Goal: Task Accomplishment & Management: Use online tool/utility

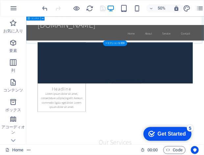
scroll to position [430, 0]
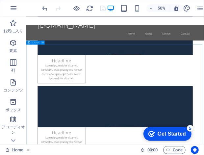
click at [42, 43] on icon at bounding box center [43, 43] width 2 height 4
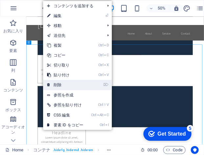
click at [63, 83] on link "⌦ 削除" at bounding box center [65, 85] width 44 height 10
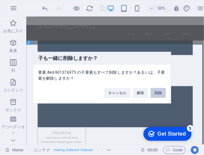
click at [159, 93] on button "削除" at bounding box center [158, 93] width 15 height 10
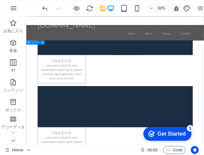
click at [42, 43] on icon at bounding box center [43, 43] width 2 height 4
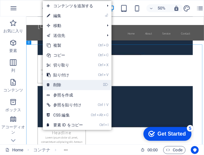
click at [64, 84] on link "⌦ 削除" at bounding box center [65, 85] width 44 height 10
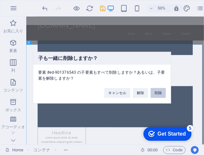
click at [159, 93] on button "削除" at bounding box center [158, 93] width 15 height 10
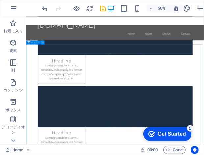
click at [43, 44] on icon at bounding box center [43, 43] width 2 height 4
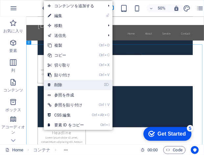
click at [68, 83] on link "⌦ 削除" at bounding box center [66, 85] width 44 height 10
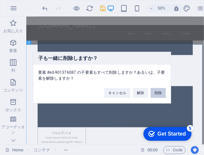
click at [156, 90] on button "削除" at bounding box center [158, 93] width 15 height 10
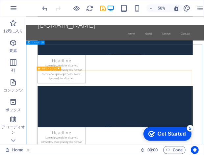
click at [42, 43] on icon at bounding box center [43, 43] width 2 height 4
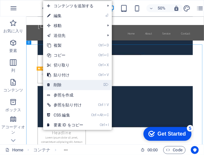
click at [64, 86] on link "⌦ 削除" at bounding box center [65, 85] width 44 height 10
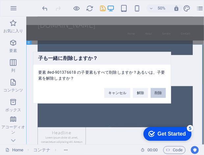
click at [158, 93] on button "削除" at bounding box center [158, 93] width 15 height 10
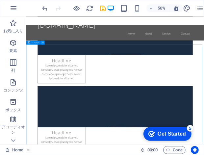
click at [42, 42] on icon at bounding box center [43, 43] width 2 height 4
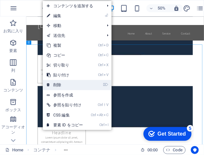
click at [69, 86] on link "⌦ 削除" at bounding box center [65, 85] width 44 height 10
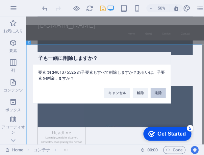
click at [160, 91] on button "削除" at bounding box center [158, 93] width 15 height 10
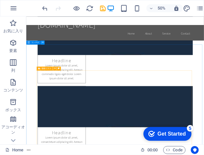
click at [42, 42] on icon at bounding box center [43, 43] width 2 height 4
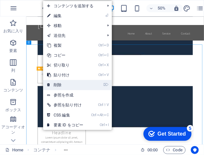
click at [73, 86] on link "⌦ 削除" at bounding box center [65, 85] width 44 height 10
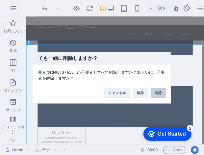
click at [162, 91] on button "削除" at bounding box center [158, 93] width 15 height 10
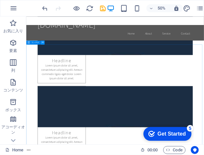
click at [43, 43] on icon at bounding box center [43, 43] width 2 height 4
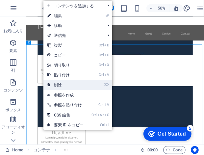
click at [62, 84] on link "⌦ 削除" at bounding box center [65, 85] width 44 height 10
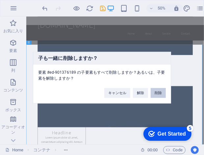
click at [159, 91] on button "削除" at bounding box center [158, 93] width 15 height 10
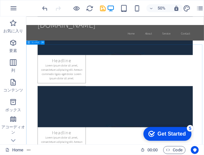
click at [42, 42] on icon at bounding box center [43, 43] width 2 height 4
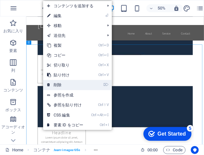
click at [62, 85] on link "⌦ 削除" at bounding box center [65, 85] width 44 height 10
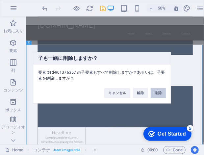
click at [157, 90] on button "削除" at bounding box center [158, 93] width 15 height 10
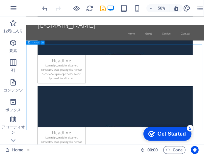
click at [42, 42] on icon at bounding box center [43, 43] width 2 height 4
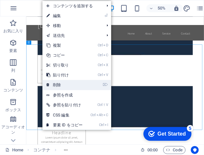
click at [65, 86] on link "⌦ 削除" at bounding box center [64, 85] width 44 height 10
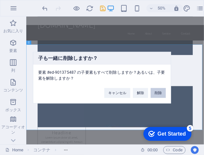
drag, startPoint x: 160, startPoint y: 93, endPoint x: 266, endPoint y: 152, distance: 121.9
click at [160, 93] on button "削除" at bounding box center [158, 93] width 15 height 10
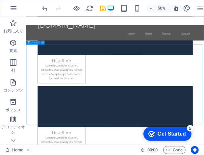
click at [43, 43] on icon at bounding box center [43, 43] width 2 height 4
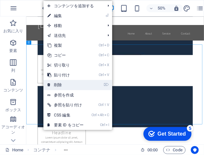
click at [72, 87] on link "⌦ 削除" at bounding box center [65, 85] width 44 height 10
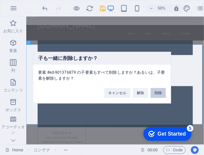
click at [157, 92] on button "削除" at bounding box center [158, 93] width 15 height 10
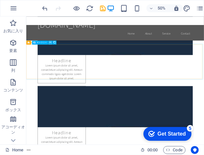
click at [50, 42] on icon at bounding box center [50, 43] width 2 height 4
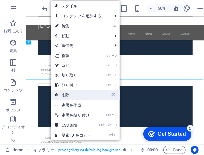
click at [64, 93] on link "⌦ 削除" at bounding box center [73, 95] width 44 height 10
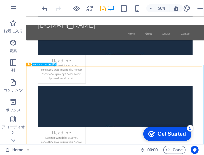
click at [50, 63] on icon at bounding box center [50, 65] width 2 height 4
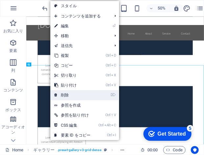
click at [65, 93] on link "⌦ 削除" at bounding box center [72, 95] width 44 height 10
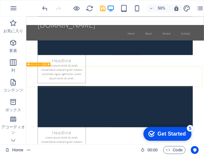
click at [45, 64] on icon at bounding box center [44, 65] width 2 height 4
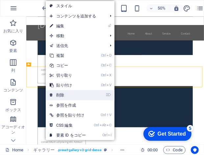
click at [61, 93] on link "⌦ 削除" at bounding box center [68, 95] width 44 height 10
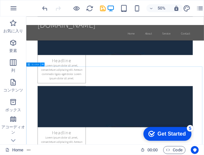
click at [42, 64] on icon at bounding box center [43, 65] width 2 height 4
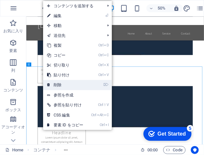
click at [55, 85] on link "⌦ 削除" at bounding box center [65, 85] width 44 height 10
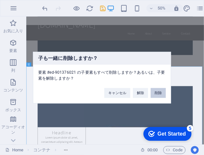
click at [158, 92] on button "削除" at bounding box center [158, 93] width 15 height 10
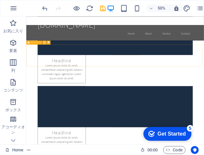
click at [44, 43] on icon at bounding box center [44, 43] width 2 height 4
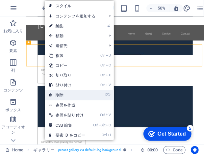
click at [66, 93] on link "⌦ 削除" at bounding box center [67, 95] width 44 height 10
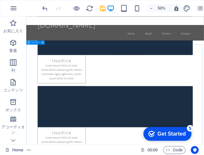
click at [43, 42] on icon at bounding box center [43, 43] width 2 height 4
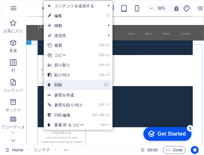
click at [59, 83] on link "⌦ 削除" at bounding box center [66, 85] width 44 height 10
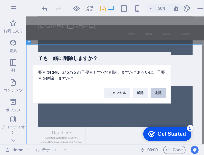
drag, startPoint x: 161, startPoint y: 90, endPoint x: 269, endPoint y: 147, distance: 122.9
click at [161, 90] on button "削除" at bounding box center [158, 93] width 15 height 10
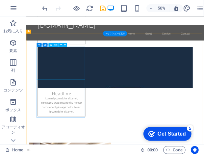
scroll to position [451, 0]
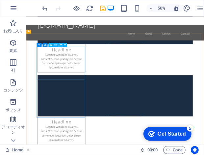
click at [62, 45] on icon at bounding box center [61, 45] width 2 height 4
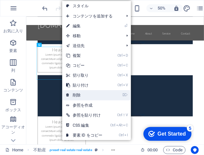
click at [77, 93] on link "⌦ 削除" at bounding box center [84, 95] width 44 height 10
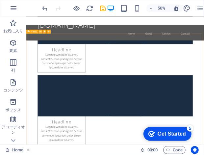
click at [41, 31] on icon at bounding box center [41, 32] width 2 height 4
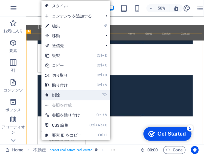
click at [63, 95] on link "⌦ 削除" at bounding box center [63, 95] width 44 height 10
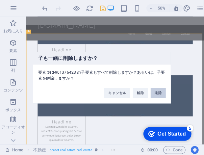
click at [160, 93] on button "削除" at bounding box center [158, 93] width 15 height 10
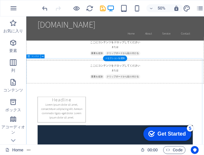
scroll to position [245, 0]
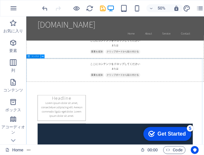
click at [43, 57] on icon at bounding box center [43, 57] width 2 height 4
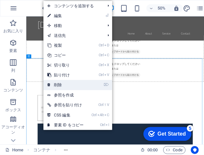
click at [61, 86] on link "⌦ 削除" at bounding box center [65, 85] width 44 height 10
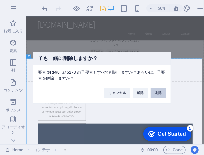
click at [160, 95] on button "削除" at bounding box center [158, 93] width 15 height 10
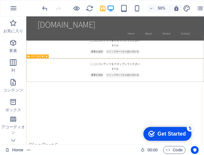
click at [38, 56] on icon at bounding box center [39, 57] width 2 height 4
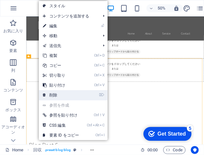
click at [57, 95] on link "⌦ 削除" at bounding box center [61, 95] width 44 height 10
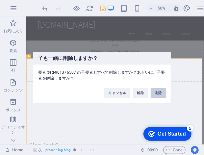
click at [158, 93] on button "削除" at bounding box center [158, 93] width 15 height 10
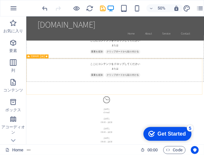
click at [42, 55] on icon at bounding box center [42, 57] width 2 height 4
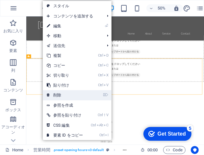
click at [61, 96] on link "⌦ 削除" at bounding box center [65, 95] width 44 height 10
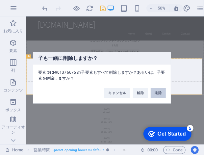
click at [156, 94] on button "削除" at bounding box center [158, 93] width 15 height 10
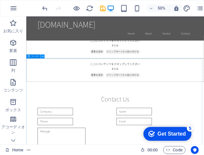
click at [43, 56] on icon at bounding box center [43, 57] width 2 height 4
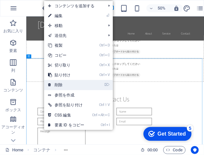
click at [59, 83] on link "⌦ 削除" at bounding box center [66, 85] width 44 height 10
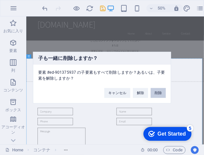
click at [161, 92] on button "削除" at bounding box center [158, 93] width 15 height 10
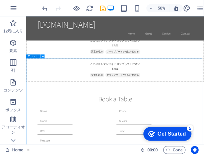
click at [42, 56] on icon at bounding box center [43, 57] width 2 height 4
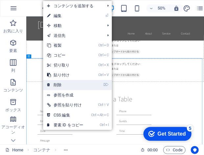
click at [64, 84] on link "⌦ 削除" at bounding box center [65, 85] width 44 height 10
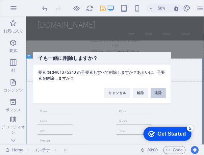
click at [157, 92] on button "削除" at bounding box center [158, 93] width 15 height 10
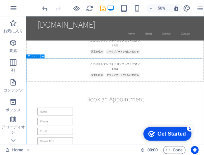
click at [42, 56] on icon at bounding box center [43, 57] width 2 height 4
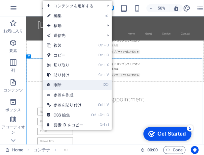
click at [65, 84] on link "⌦ 削除" at bounding box center [65, 85] width 44 height 10
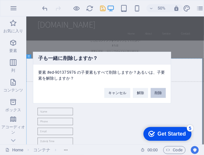
click at [159, 91] on button "削除" at bounding box center [158, 93] width 15 height 10
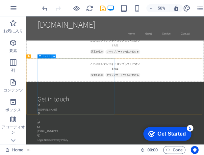
click at [54, 56] on icon at bounding box center [54, 57] width 2 height 4
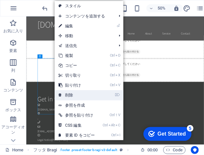
click at [71, 95] on link "⌦ 削除" at bounding box center [77, 95] width 44 height 10
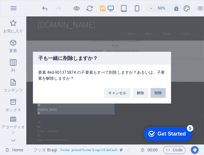
click at [159, 92] on button "削除" at bounding box center [158, 93] width 15 height 10
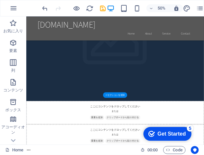
scroll to position [157, 0]
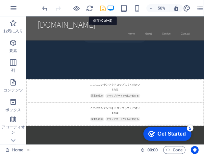
click at [103, 8] on icon "save" at bounding box center [103, 9] width 8 height 8
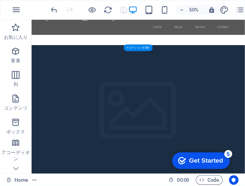
scroll to position [0, 0]
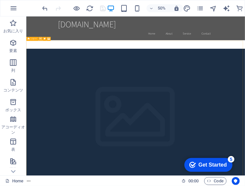
click at [40, 38] on icon at bounding box center [41, 39] width 2 height 4
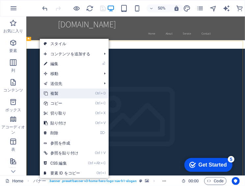
click at [52, 93] on link "Ctrl D 複製" at bounding box center [62, 94] width 44 height 10
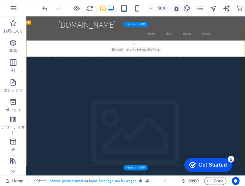
scroll to position [322, 0]
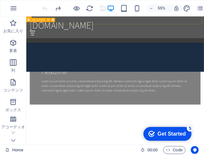
scroll to position [493, 0]
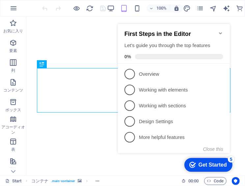
click at [204, 32] on icon "Minimize checklist" at bounding box center [220, 33] width 3 height 2
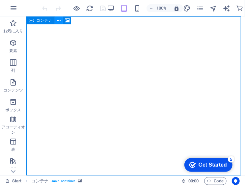
click at [58, 22] on icon at bounding box center [59, 20] width 4 height 7
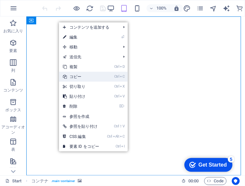
click at [81, 78] on link "Ctrl C コピー" at bounding box center [81, 77] width 44 height 10
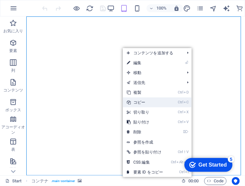
click at [137, 101] on link "Ctrl C コピー" at bounding box center [145, 102] width 44 height 10
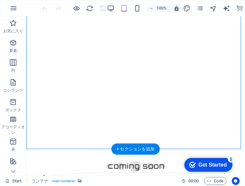
scroll to position [26, 0]
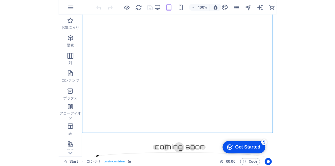
scroll to position [0, 0]
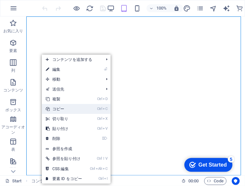
click at [59, 111] on link "Ctrl C コピー" at bounding box center [64, 109] width 44 height 10
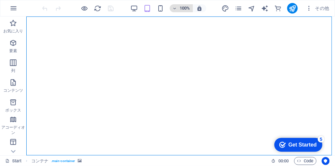
click at [175, 9] on icon "button" at bounding box center [175, 8] width 5 height 4
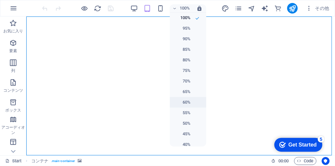
click at [182, 100] on h6 "60%" at bounding box center [182, 102] width 17 height 8
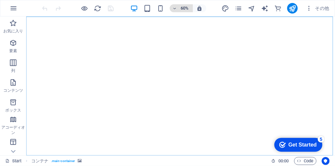
click at [185, 7] on h6 "60%" at bounding box center [185, 8] width 11 height 8
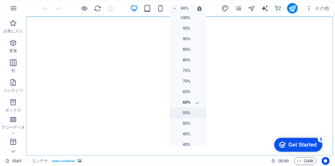
click at [186, 112] on h6 "55%" at bounding box center [182, 113] width 17 height 8
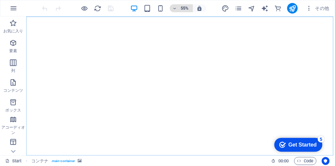
click at [176, 8] on icon "button" at bounding box center [175, 8] width 5 height 4
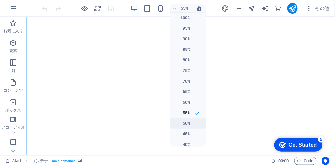
click at [184, 123] on h6 "50%" at bounding box center [182, 123] width 17 height 8
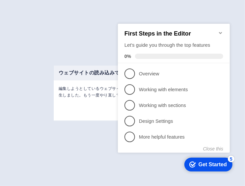
click at [87, 47] on div "ウェブサイトの読み込みでエラーが発生しました 編集しようとしているウェブサイトの詳細を読み込む際にエラーが発生しました。もう一度やり直してください。 OK" at bounding box center [122, 93] width 245 height 186
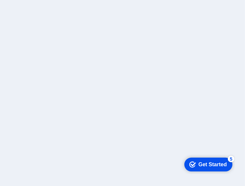
click at [191, 174] on div "checkmark Get Started 5 First Steps in the Editor Let's guide you through the t…" at bounding box center [207, 164] width 56 height 20
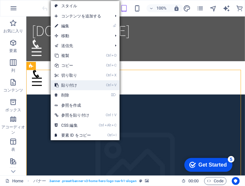
click at [68, 86] on link "Ctrl V 貼り付け" at bounding box center [73, 85] width 44 height 10
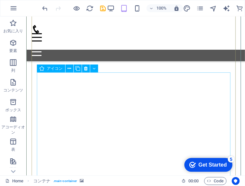
scroll to position [499, 0]
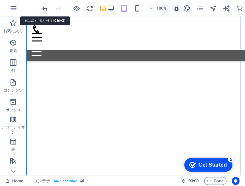
click at [45, 8] on icon "undo" at bounding box center [45, 9] width 8 height 8
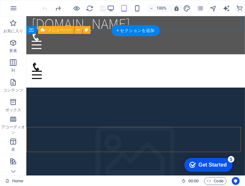
scroll to position [0, 0]
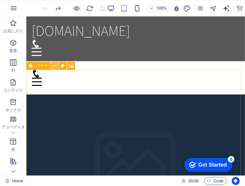
click at [55, 66] on icon at bounding box center [55, 66] width 4 height 7
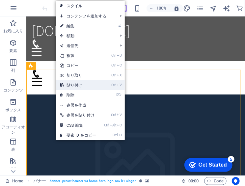
click at [74, 85] on link "Ctrl V 貼り付け" at bounding box center [78, 85] width 44 height 10
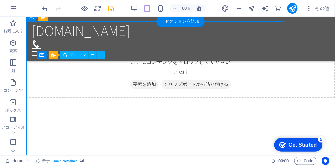
scroll to position [124, 0]
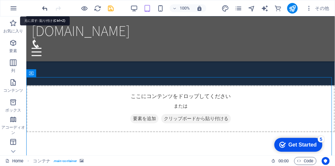
click at [45, 9] on icon "undo" at bounding box center [45, 9] width 8 height 8
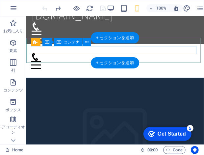
scroll to position [0, 0]
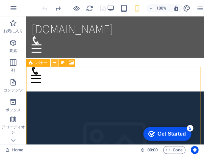
click at [55, 64] on icon at bounding box center [55, 62] width 4 height 7
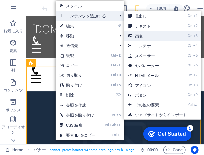
click at [136, 35] on link "Ctrl 3 画像" at bounding box center [150, 36] width 52 height 10
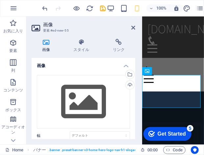
drag, startPoint x: 78, startPoint y: 87, endPoint x: 45, endPoint y: 8, distance: 85.6
click at [45, 8] on icon "undo" at bounding box center [45, 9] width 8 height 8
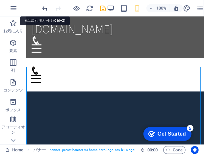
click at [44, 8] on icon "undo" at bounding box center [45, 9] width 8 height 8
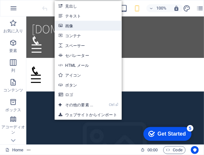
click at [70, 25] on link "画像" at bounding box center [88, 26] width 67 height 10
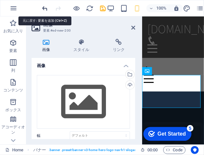
click at [47, 9] on icon "undo" at bounding box center [45, 9] width 8 height 8
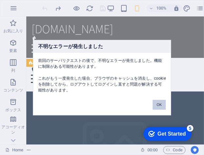
click at [160, 104] on button "OK" at bounding box center [159, 105] width 13 height 10
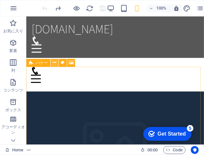
click at [54, 61] on icon at bounding box center [55, 62] width 4 height 7
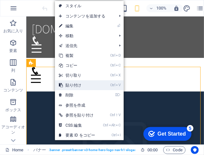
click at [74, 84] on link "Ctrl V 貼り付け" at bounding box center [77, 85] width 44 height 10
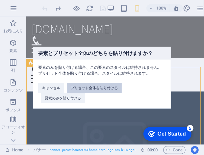
click at [84, 86] on button "プリセット全体を貼り付ける" at bounding box center [94, 88] width 55 height 10
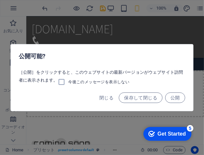
scroll to position [425, 0]
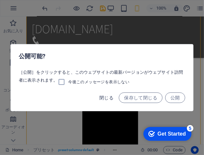
click at [107, 98] on span "閉じる" at bounding box center [106, 97] width 14 height 5
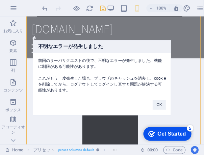
click at [43, 7] on div "不明なエラーが発生しました 前回のサーバリクエストの後で、不明なエラーが発生しました。機能に制限がある可能性があります。 これがもう一度発生した場合、ブラウザ…" at bounding box center [102, 77] width 204 height 155
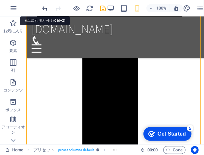
click at [46, 8] on icon "undo" at bounding box center [45, 9] width 8 height 8
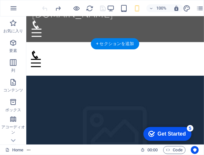
scroll to position [0, 0]
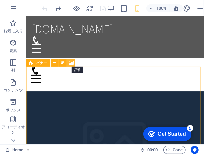
click at [69, 62] on icon at bounding box center [71, 62] width 5 height 7
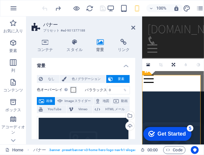
click at [99, 41] on icon at bounding box center [100, 42] width 19 height 7
click at [132, 28] on icon at bounding box center [133, 27] width 4 height 5
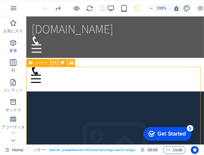
click at [56, 63] on icon at bounding box center [55, 62] width 4 height 7
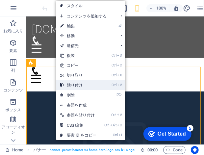
click at [74, 83] on link "Ctrl V 貼り付け" at bounding box center [78, 85] width 44 height 10
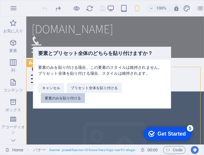
click at [71, 95] on button "要素のみを貼り付ける" at bounding box center [63, 98] width 44 height 10
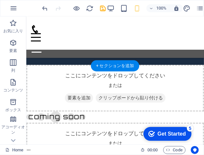
scroll to position [91, 0]
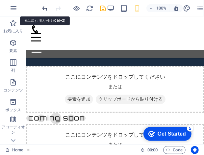
click at [45, 9] on icon "undo" at bounding box center [45, 9] width 8 height 8
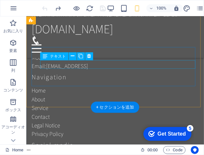
scroll to position [509, 0]
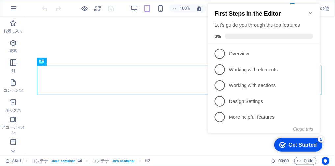
click at [310, 12] on icon "Minimize checklist" at bounding box center [310, 13] width 3 height 2
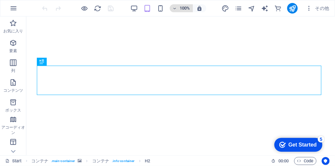
click at [189, 8] on h6 "100%" at bounding box center [185, 8] width 11 height 8
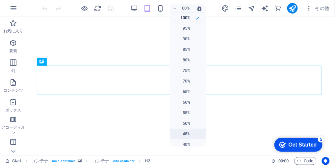
click at [183, 132] on h6 "45%" at bounding box center [182, 134] width 17 height 8
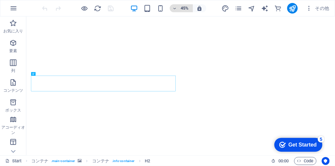
click at [186, 8] on h6 "45%" at bounding box center [185, 8] width 11 height 8
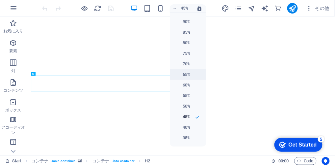
scroll to position [37, 0]
click at [185, 139] on h6 "25%" at bounding box center [182, 139] width 17 height 8
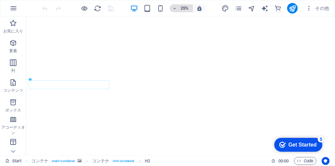
click at [179, 7] on span "25%" at bounding box center [182, 8] width 18 height 8
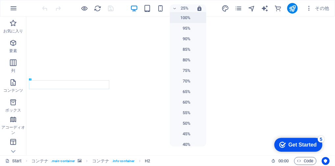
click at [186, 20] on h6 "100%" at bounding box center [182, 18] width 17 height 8
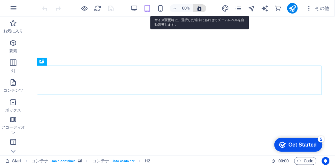
click at [198, 7] on icon "button" at bounding box center [200, 8] width 6 height 6
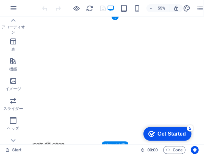
scroll to position [0, 0]
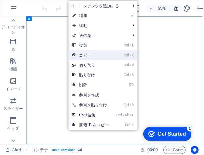
click at [103, 56] on link "Ctrl C コピー" at bounding box center [90, 55] width 44 height 10
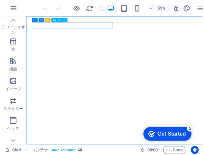
click at [66, 21] on icon at bounding box center [66, 20] width 2 height 4
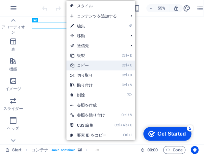
click at [88, 67] on link "Ctrl C コピー" at bounding box center [89, 66] width 44 height 10
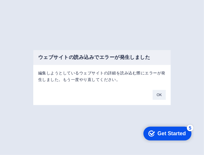
click at [157, 96] on li "4 Design Settings - incomplete" at bounding box center [133, 102] width 112 height 16
click at [161, 94] on button "OK" at bounding box center [159, 95] width 13 height 10
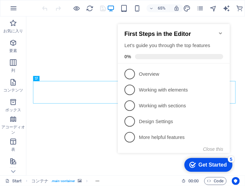
click at [204, 30] on icon "Minimize checklist" at bounding box center [220, 32] width 5 height 5
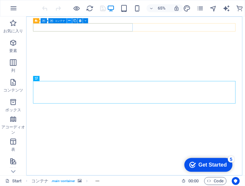
click at [69, 22] on icon at bounding box center [69, 20] width 2 height 5
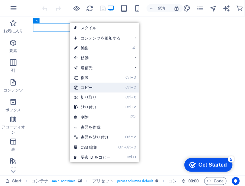
click at [93, 87] on link "Ctrl C コピー" at bounding box center [92, 88] width 44 height 10
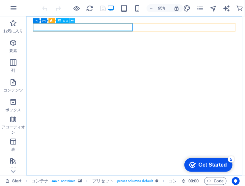
click at [72, 20] on icon at bounding box center [72, 20] width 2 height 5
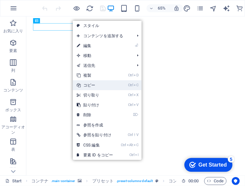
click at [91, 85] on link "Ctrl C コピー" at bounding box center [95, 85] width 44 height 10
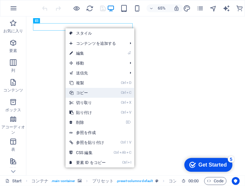
click at [77, 93] on link "Ctrl C コピー" at bounding box center [88, 93] width 44 height 10
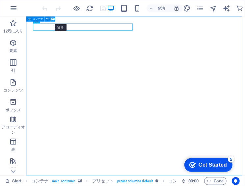
click at [53, 19] on icon at bounding box center [52, 19] width 3 height 5
select select "fade"
select select "ms"
select select "s"
select select "progressive"
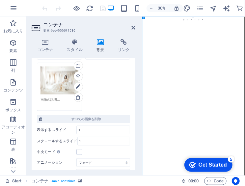
scroll to position [250, 0]
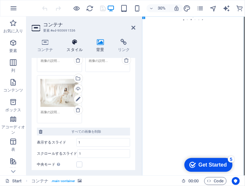
click at [75, 45] on h4 "スタイル" at bounding box center [76, 46] width 30 height 14
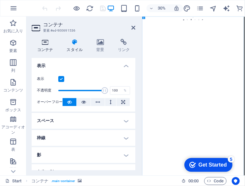
click at [47, 47] on h4 "コンテナ" at bounding box center [47, 46] width 30 height 14
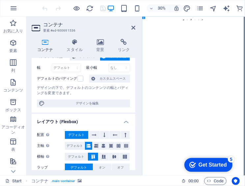
scroll to position [42, 0]
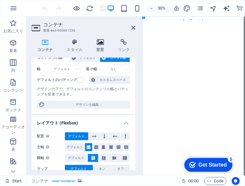
click at [97, 43] on icon at bounding box center [100, 42] width 19 height 7
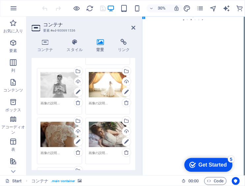
scroll to position [145, 0]
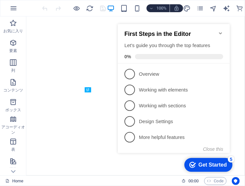
click at [219, 30] on icon "Minimize checklist" at bounding box center [220, 32] width 5 height 5
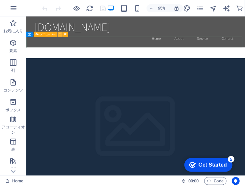
click at [60, 35] on icon at bounding box center [60, 34] width 2 height 5
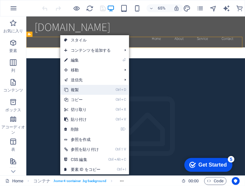
click at [84, 91] on link "Ctrl D 複製" at bounding box center [82, 90] width 44 height 10
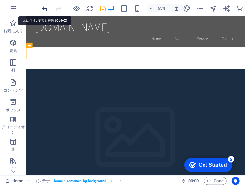
click at [44, 8] on icon "undo" at bounding box center [45, 9] width 8 height 8
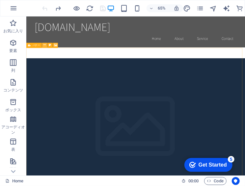
click at [43, 45] on icon at bounding box center [44, 45] width 2 height 5
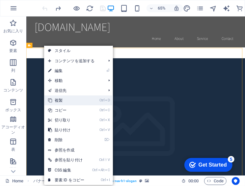
drag, startPoint x: 63, startPoint y: 130, endPoint x: 67, endPoint y: 101, distance: 29.3
click at [67, 101] on link "Ctrl D 複製" at bounding box center [66, 101] width 44 height 10
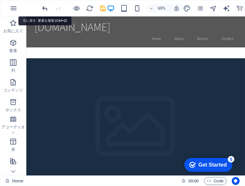
click at [44, 7] on icon "undo" at bounding box center [45, 9] width 8 height 8
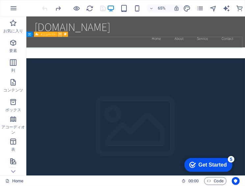
click at [59, 35] on icon at bounding box center [60, 34] width 2 height 5
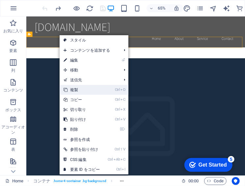
click at [75, 89] on link "Ctrl D 複製" at bounding box center [82, 90] width 44 height 10
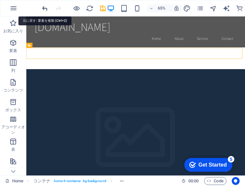
click at [45, 8] on icon "undo" at bounding box center [45, 9] width 8 height 8
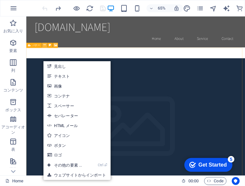
click at [45, 45] on icon at bounding box center [44, 45] width 2 height 5
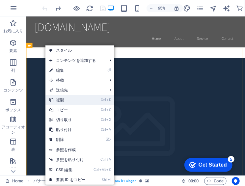
click at [64, 101] on link "Ctrl D 複製" at bounding box center [67, 100] width 44 height 10
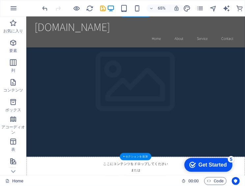
scroll to position [30, 0]
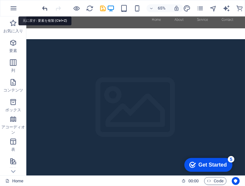
click at [44, 7] on icon "undo" at bounding box center [45, 9] width 8 height 8
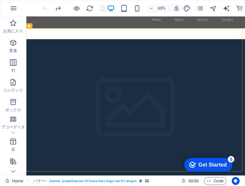
click at [102, 7] on div at bounding box center [74, 8] width 66 height 11
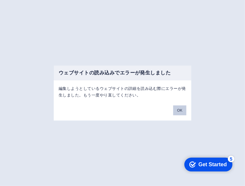
click at [176, 110] on button "OK" at bounding box center [179, 110] width 13 height 10
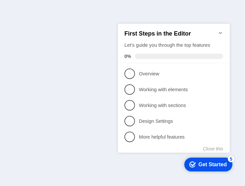
click at [220, 26] on div "First Steps in the Editor Let's guide you through the top features 0%" at bounding box center [174, 43] width 112 height 40
click at [220, 30] on icon "Minimize checklist" at bounding box center [220, 32] width 5 height 5
